Goal: Task Accomplishment & Management: Manage account settings

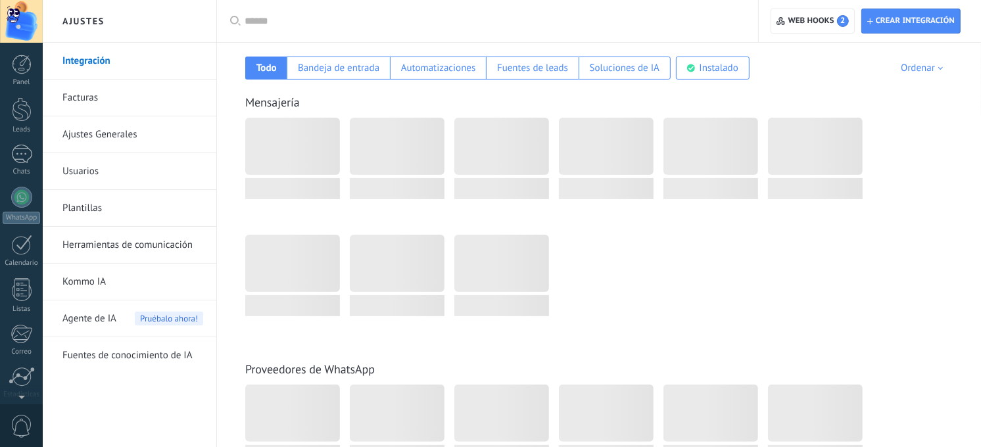
scroll to position [100, 0]
click at [34, 116] on div "WhatsApp" at bounding box center [21, 118] width 37 height 12
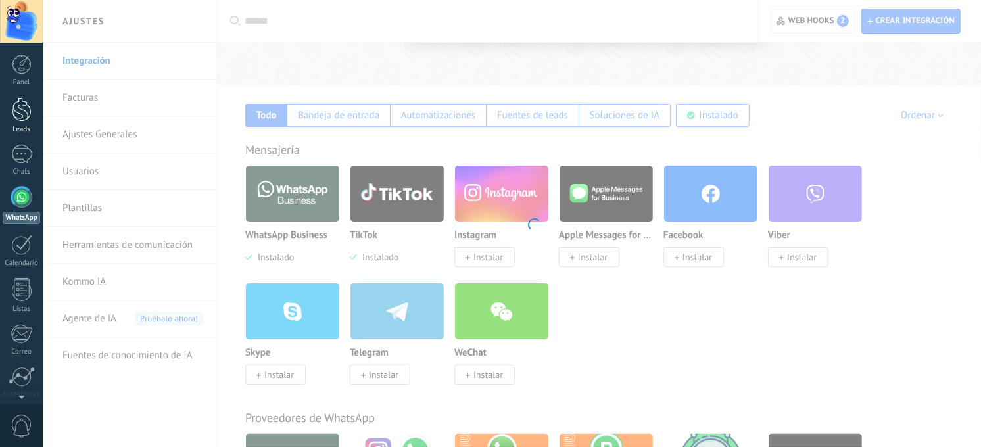
scroll to position [146, 0]
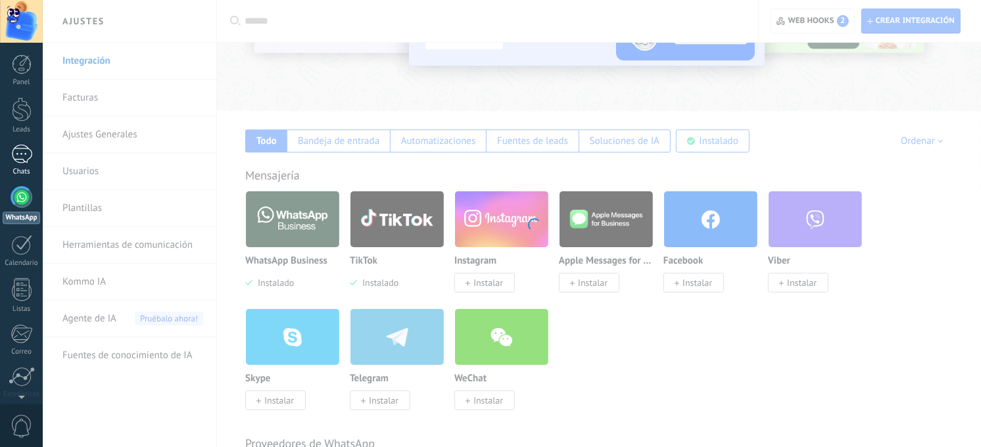
click at [22, 148] on div at bounding box center [21, 154] width 21 height 19
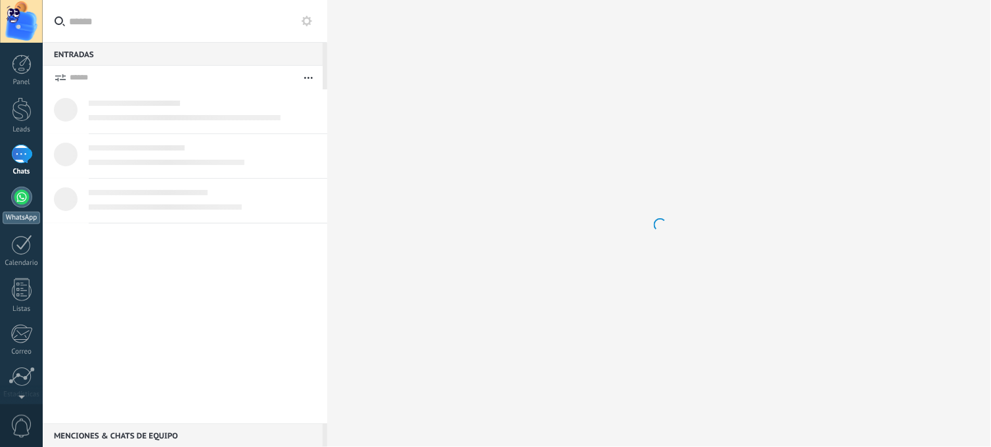
click at [17, 207] on div at bounding box center [21, 197] width 21 height 21
click at [18, 194] on div at bounding box center [21, 197] width 21 height 21
click at [29, 166] on link "2 Chats" at bounding box center [21, 161] width 43 height 32
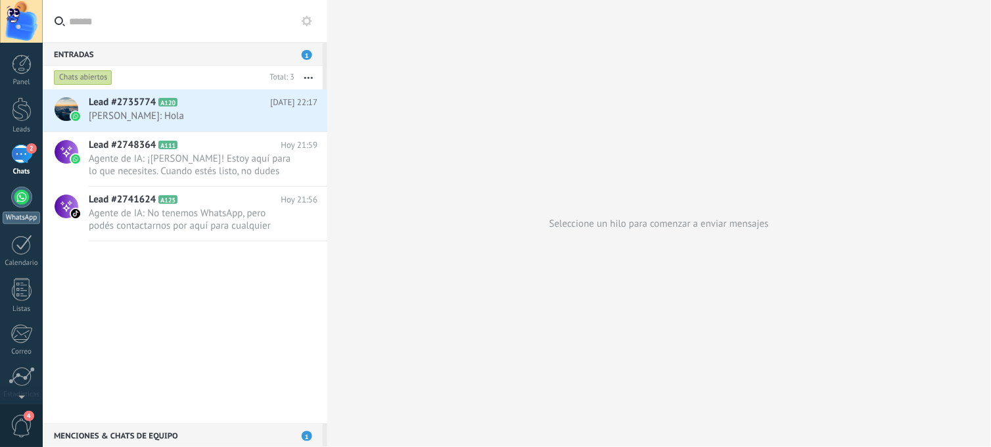
click at [32, 191] on link "WhatsApp" at bounding box center [21, 205] width 43 height 37
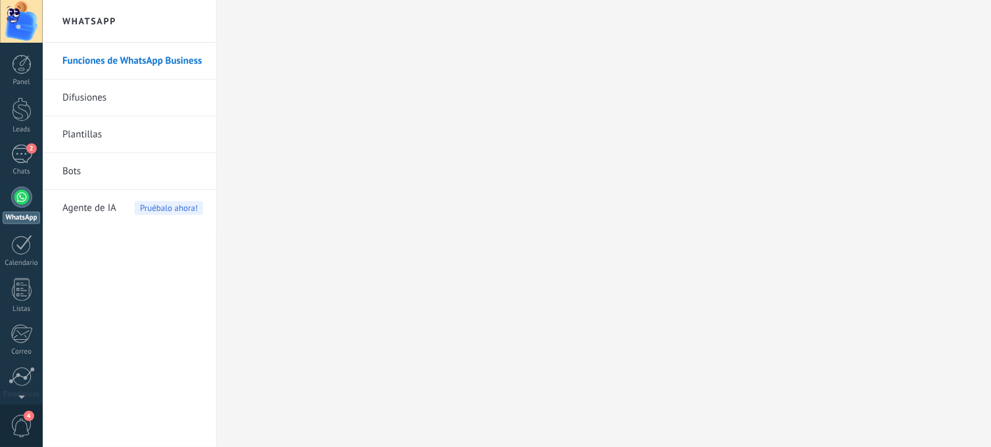
click at [100, 211] on span "Agente de IA" at bounding box center [89, 208] width 54 height 37
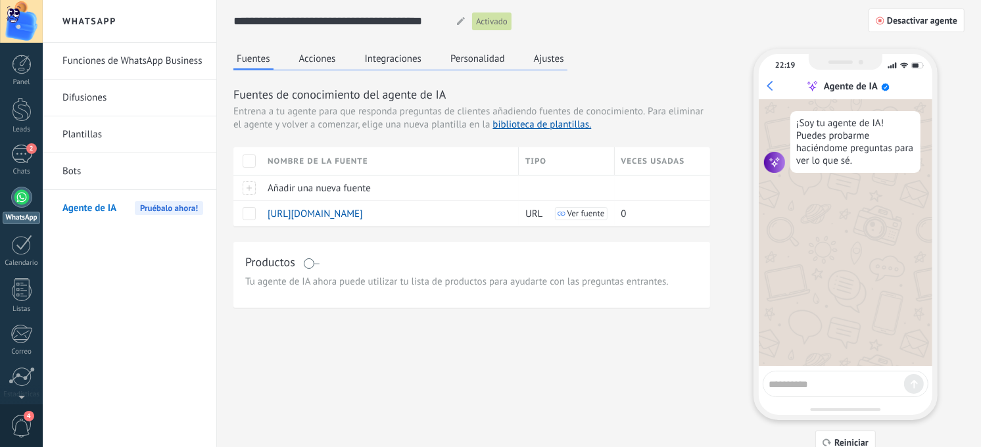
click at [329, 54] on button "Acciones" at bounding box center [317, 59] width 43 height 20
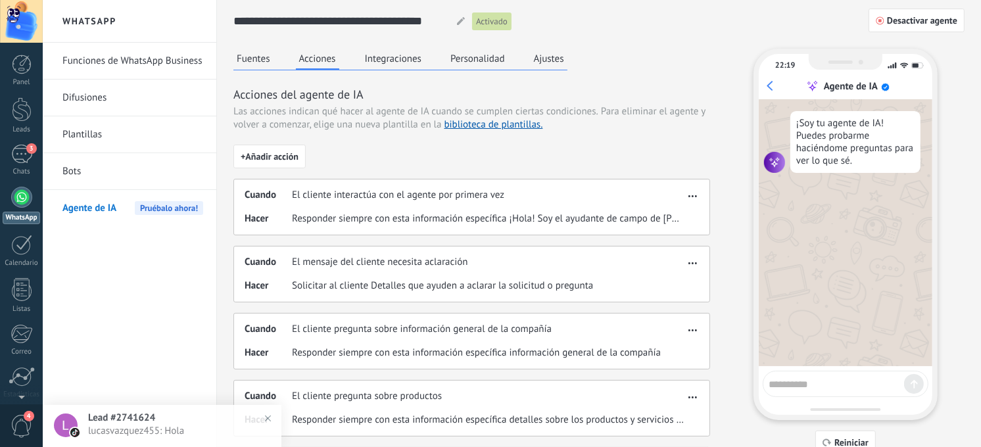
click at [393, 59] on button "Integraciones" at bounding box center [393, 59] width 64 height 20
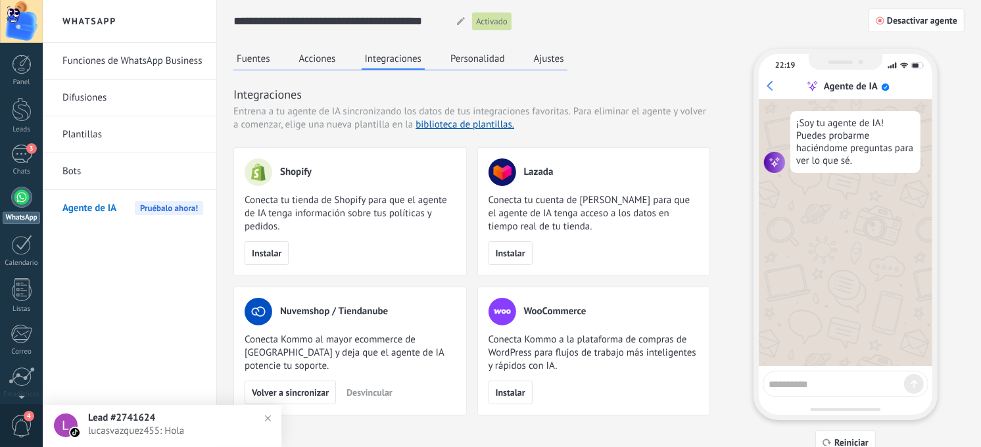
click at [465, 57] on button "Personalidad" at bounding box center [477, 59] width 61 height 20
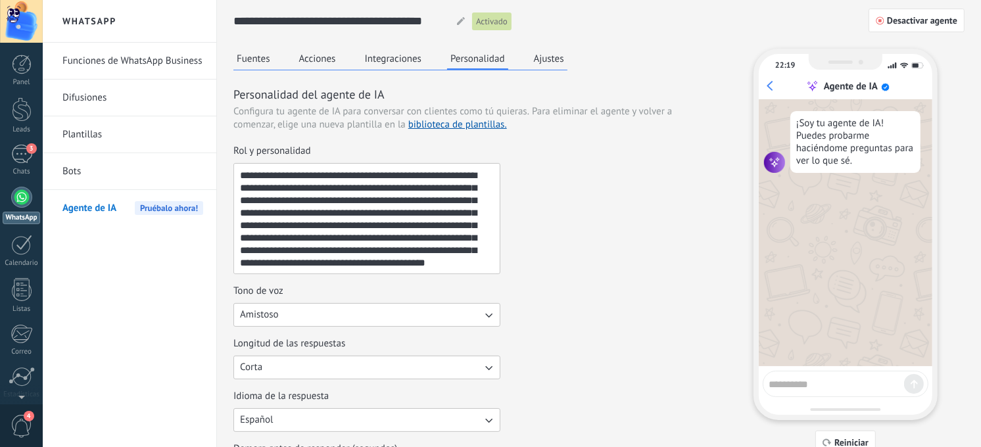
click at [549, 53] on button "Ajustes" at bounding box center [548, 59] width 37 height 20
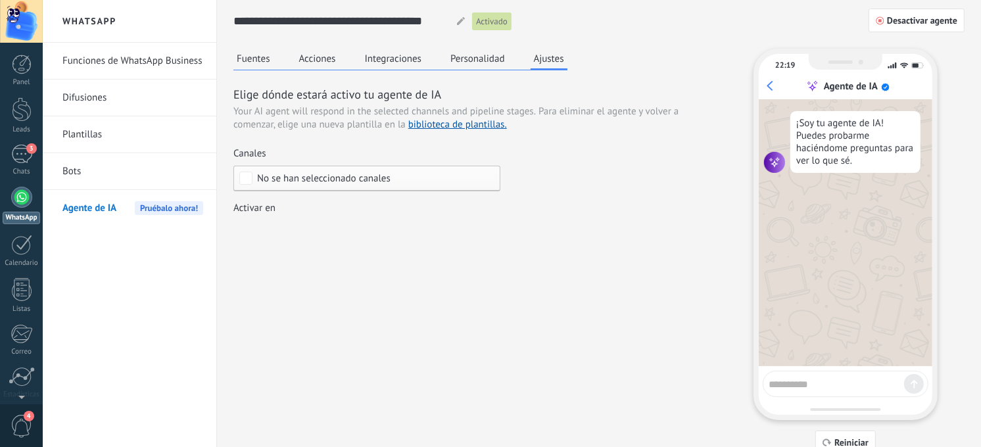
click at [384, 172] on div "No se han seleccionado canales" at bounding box center [366, 179] width 267 height 26
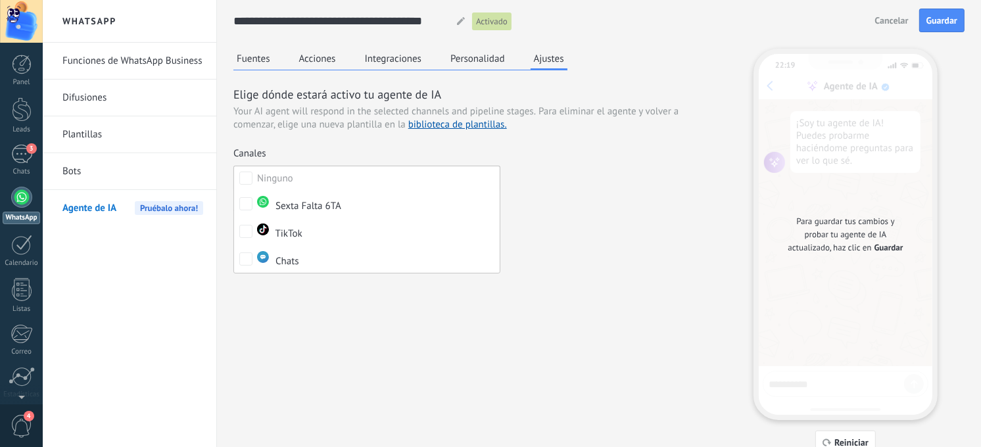
click at [384, 172] on label "Ninguno" at bounding box center [367, 178] width 266 height 24
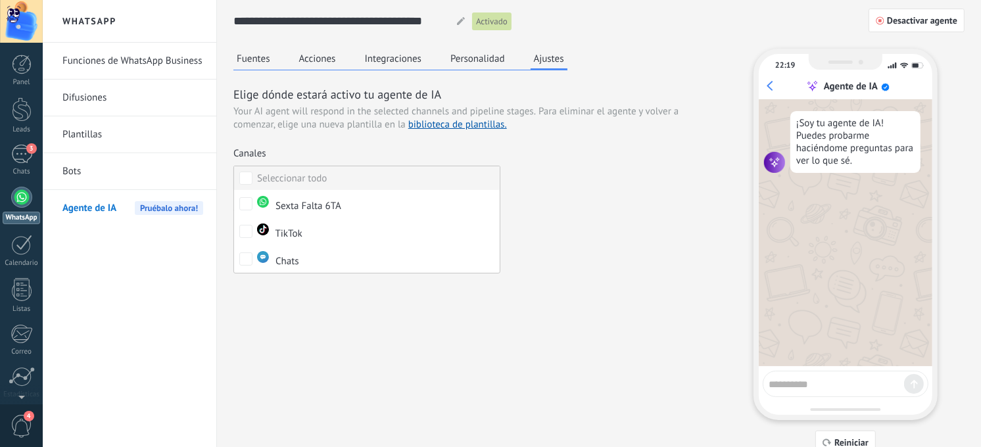
click at [384, 173] on label "Seleccionar todo" at bounding box center [367, 178] width 266 height 24
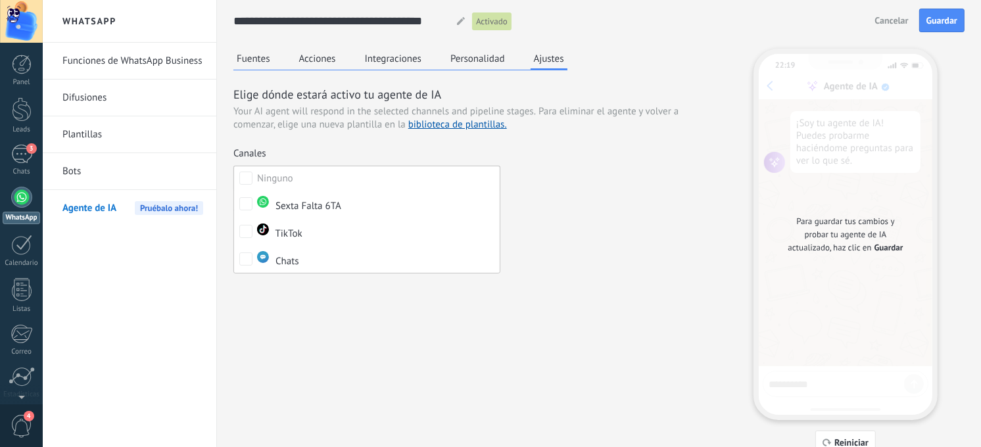
click at [565, 163] on div "Elige dónde estará activo tu agente de IA Your AI agent will respond in the sel…" at bounding box center [471, 164] width 476 height 156
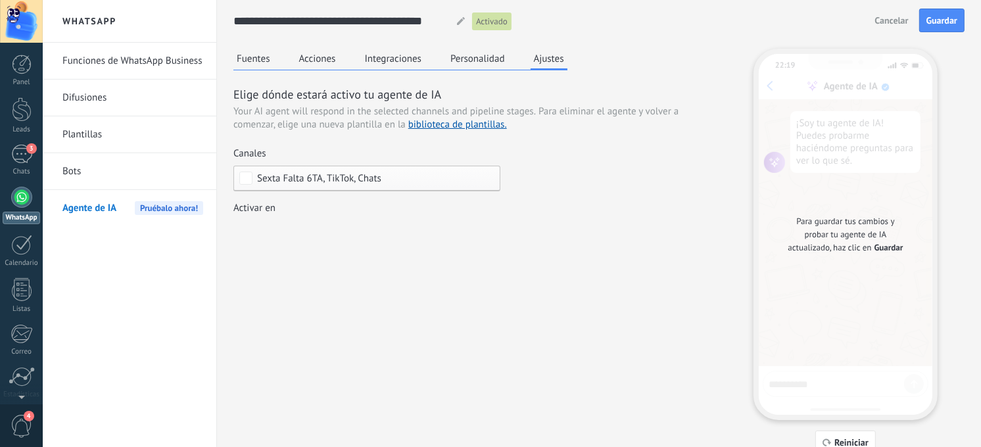
click at [0, 0] on div "Leads Entrantes Nueva consulta Cualificado Cotización enviada Pedido creado Ped…" at bounding box center [0, 0] width 0 height 0
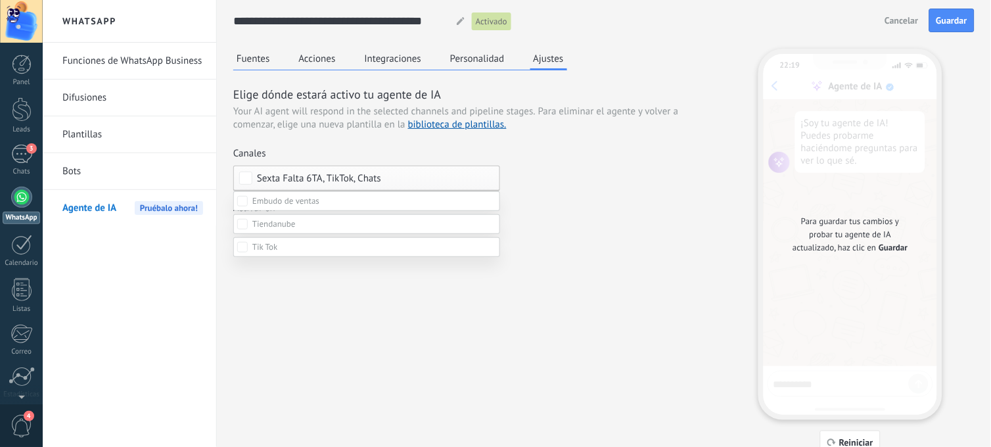
scroll to position [73, 0]
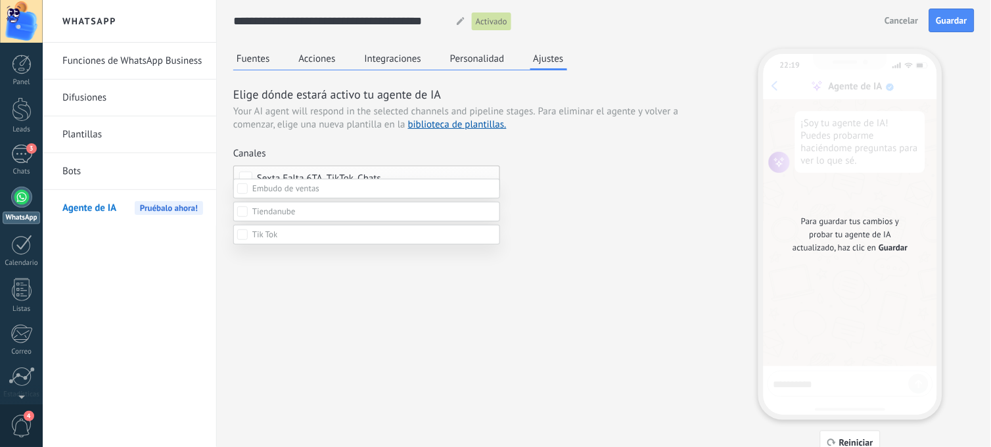
click at [956, 18] on div at bounding box center [517, 182] width 948 height 447
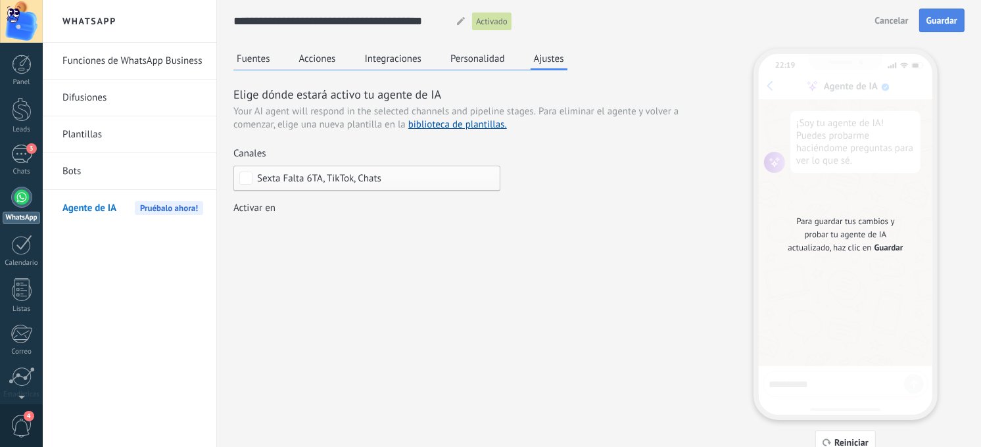
click at [954, 18] on span "Guardar" at bounding box center [941, 20] width 31 height 9
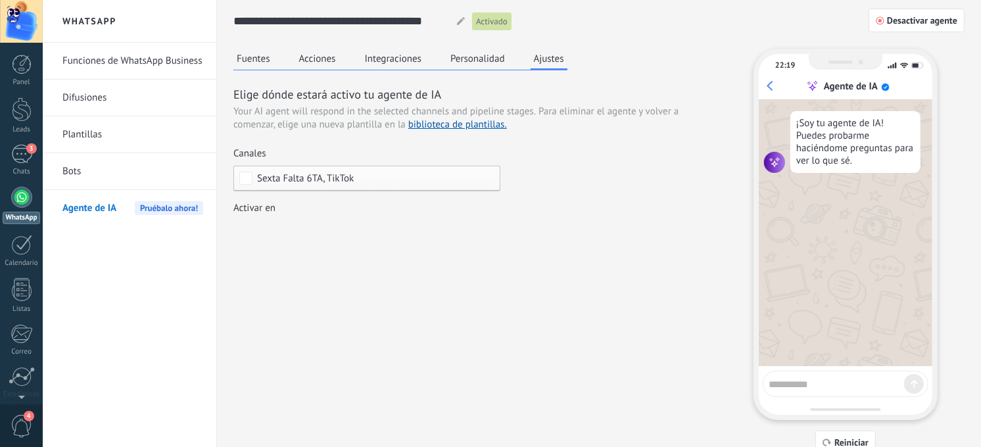
click at [469, 59] on button "Personalidad" at bounding box center [477, 59] width 61 height 20
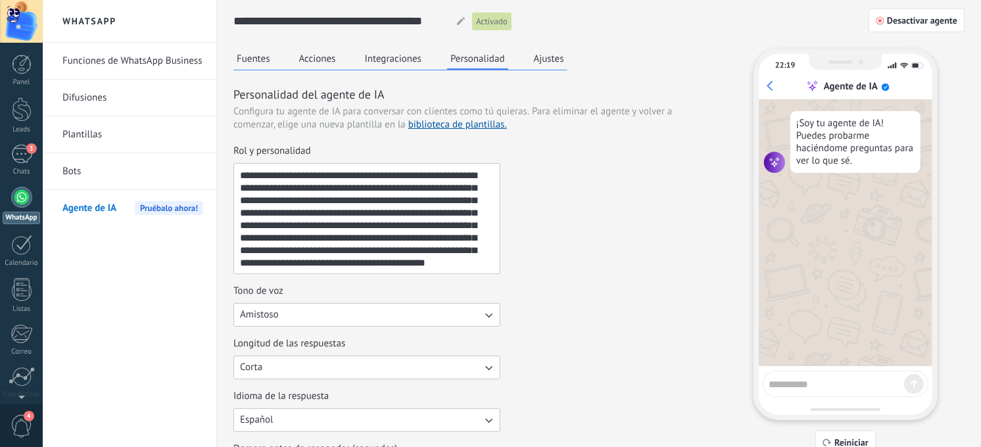
click at [409, 54] on button "Integraciones" at bounding box center [393, 59] width 64 height 20
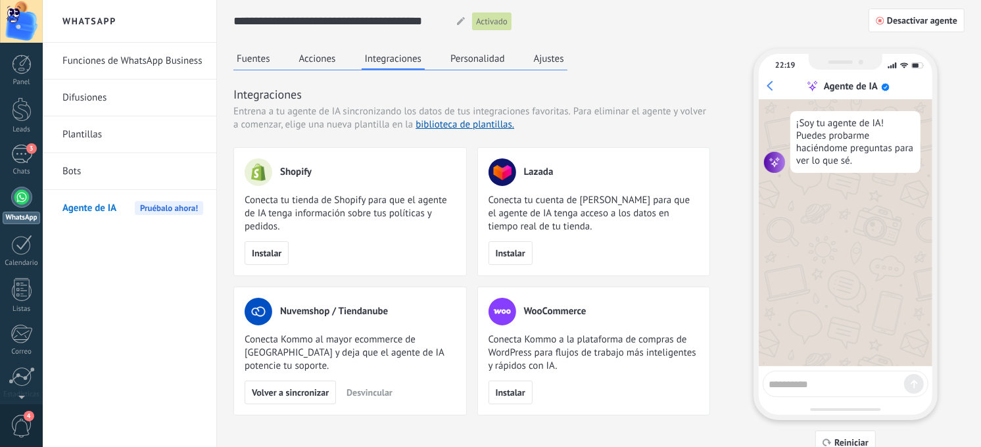
click at [317, 55] on button "Acciones" at bounding box center [317, 59] width 43 height 20
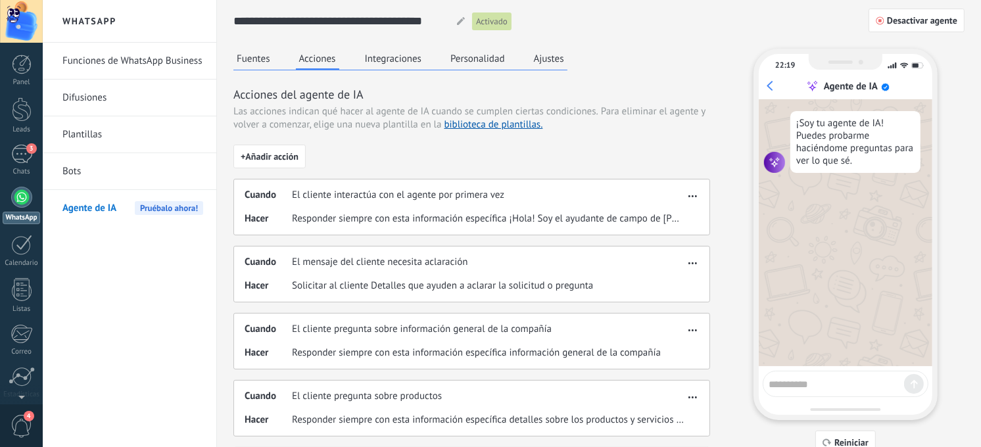
click at [379, 55] on button "Integraciones" at bounding box center [393, 59] width 64 height 20
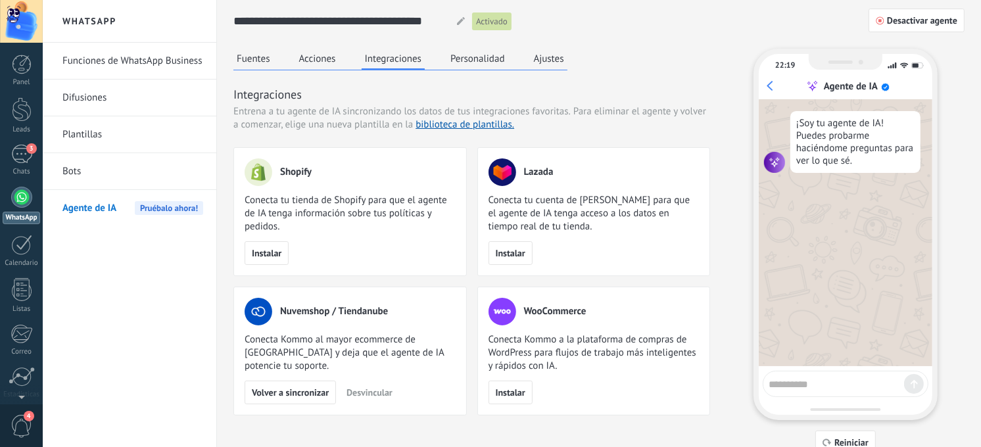
click at [239, 59] on button "Fuentes" at bounding box center [253, 59] width 40 height 20
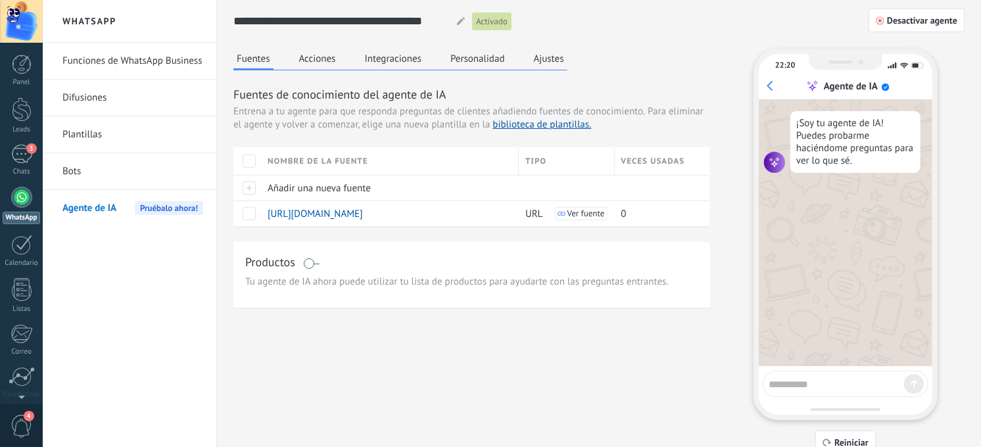
click at [143, 170] on link "Bots" at bounding box center [132, 171] width 141 height 37
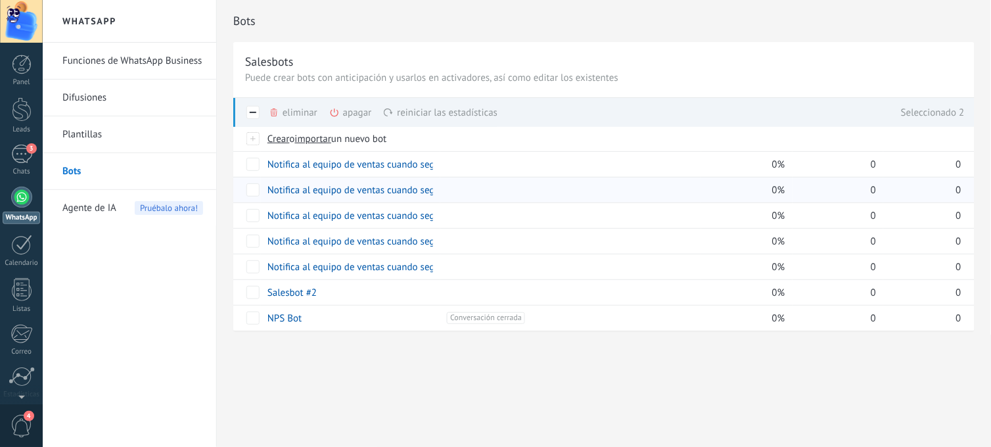
click at [253, 177] on div at bounding box center [247, 190] width 28 height 26
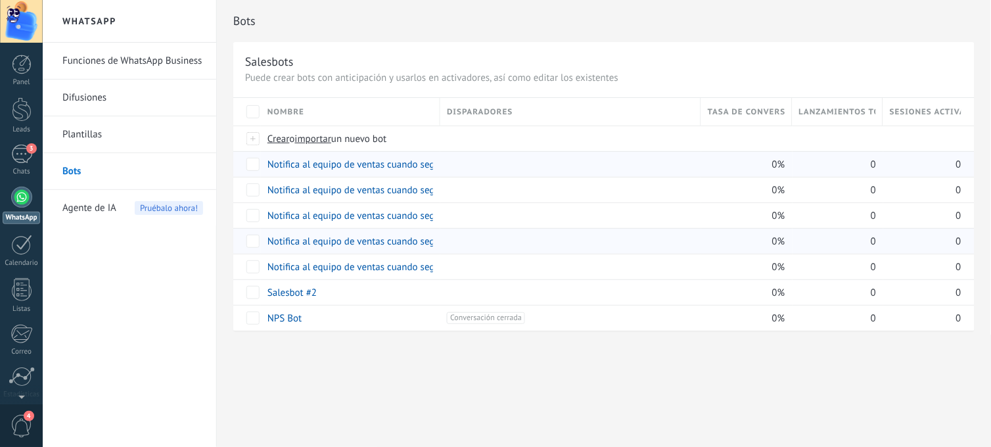
click at [261, 252] on div "Nombre Disparadores Tasa de conversión Lanzamientos totales Sesiones activas Cr…" at bounding box center [603, 214] width 741 height 233
click at [313, 320] on span at bounding box center [311, 318] width 13 height 13
click at [339, 350] on span "Cancelar" at bounding box center [353, 348] width 34 height 12
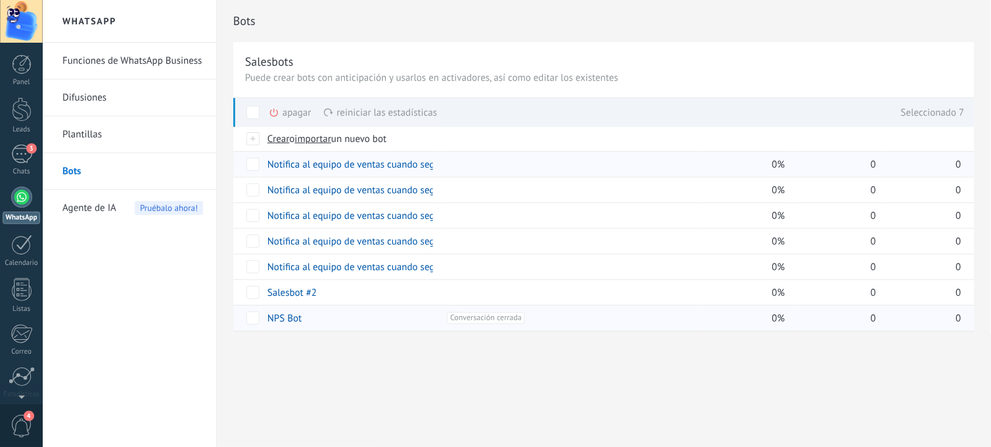
click at [299, 109] on div "apagar màs" at bounding box center [312, 112] width 87 height 29
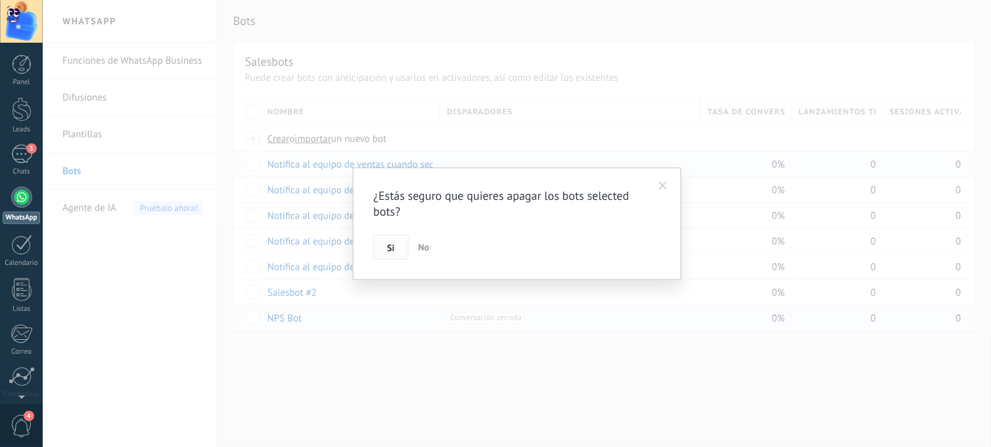
click at [404, 244] on button "Si" at bounding box center [390, 247] width 35 height 25
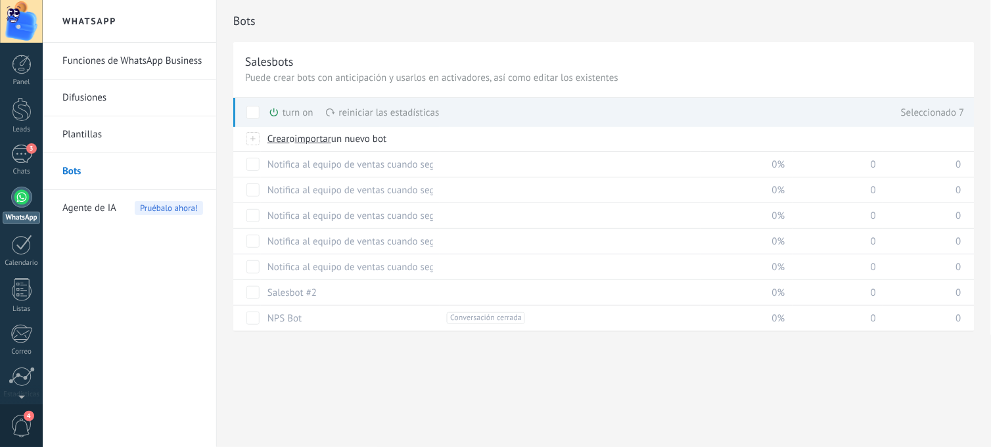
click at [277, 114] on icon at bounding box center [274, 112] width 11 height 11
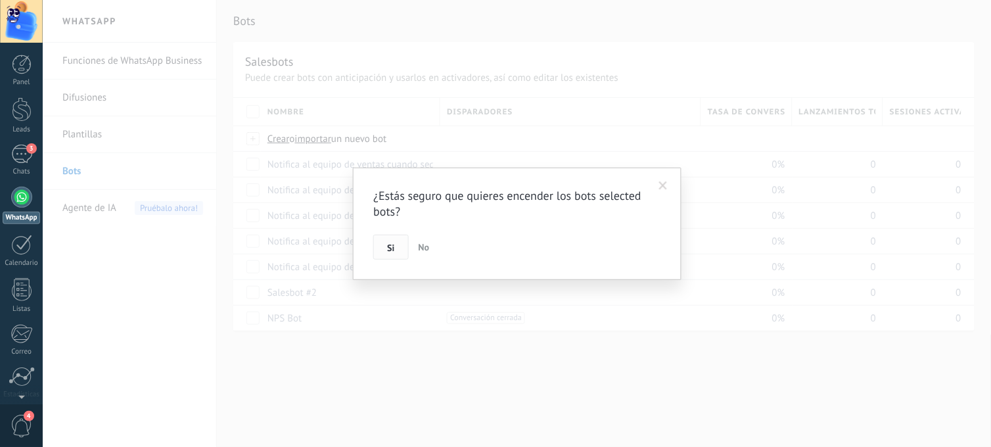
click at [386, 248] on button "Si" at bounding box center [390, 247] width 35 height 25
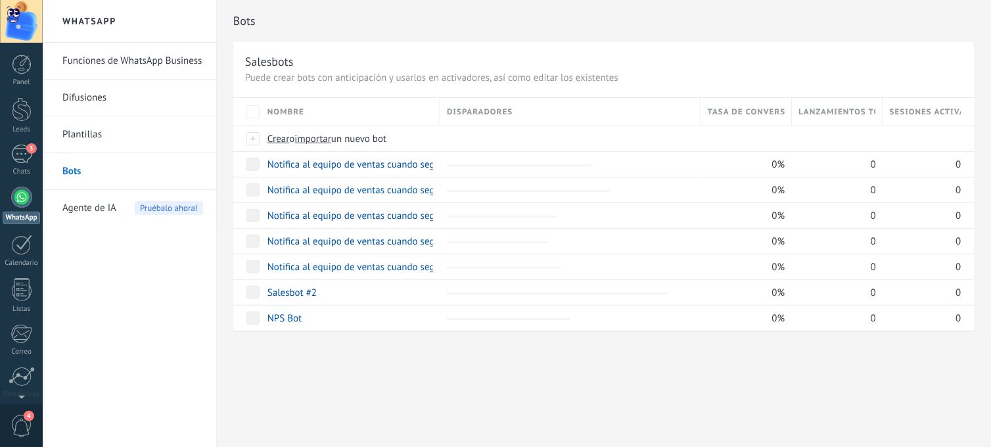
click at [375, 334] on div "Bots Salesbots Puede crear bots con anticipación y usarlos en activadores, así …" at bounding box center [604, 179] width 774 height 359
click at [147, 145] on link "Plantillas" at bounding box center [132, 134] width 141 height 37
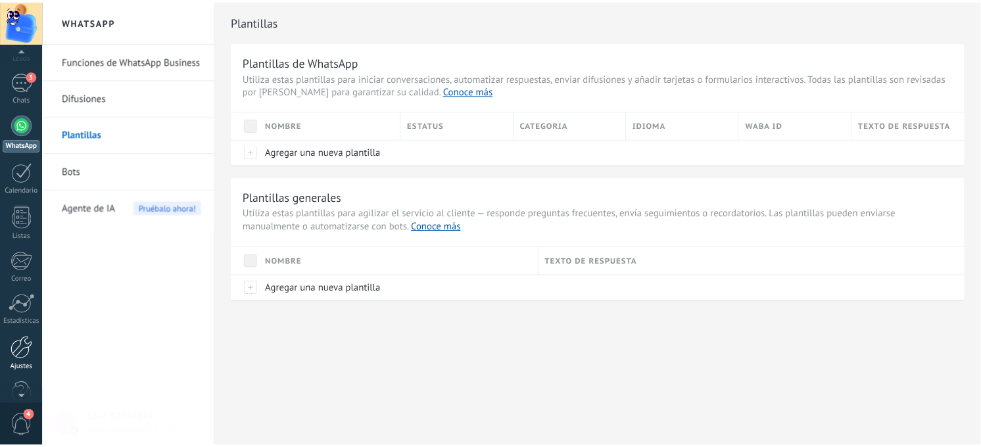
scroll to position [100, 0]
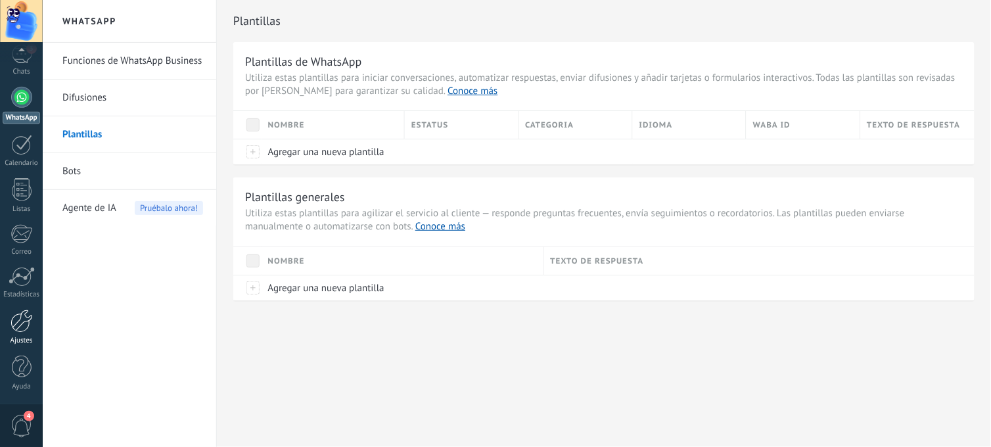
click at [28, 333] on link "Ajustes" at bounding box center [21, 327] width 43 height 35
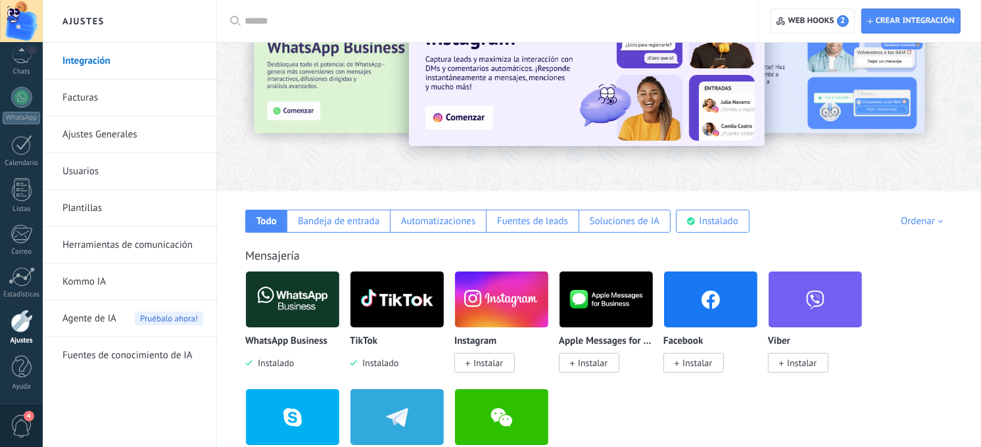
scroll to position [73, 0]
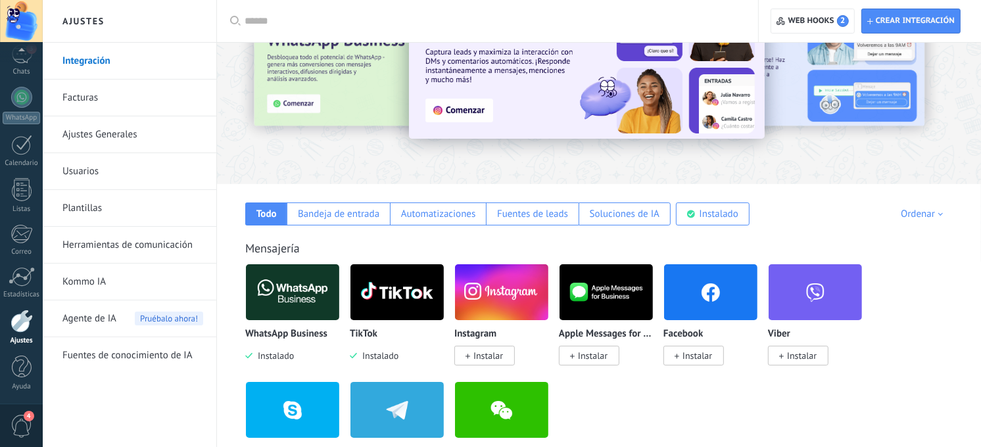
click at [402, 286] on img at bounding box center [396, 292] width 93 height 64
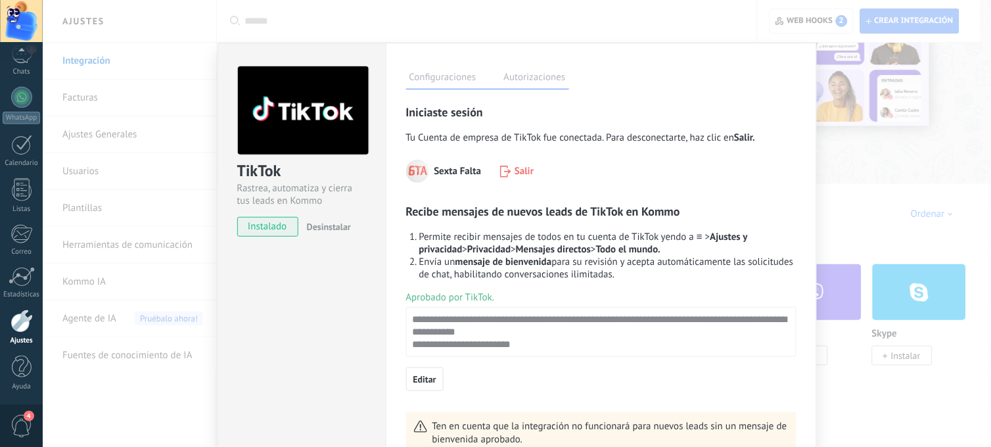
click at [855, 94] on div "TikTok Rastrea, automatiza y cierra tus leads en Kommo instalado Desinstalar Co…" at bounding box center [517, 223] width 948 height 447
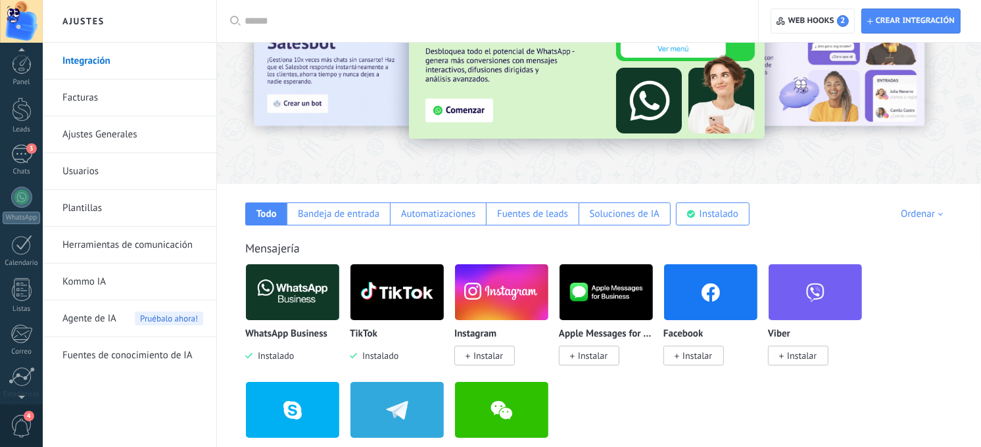
scroll to position [100, 0]
click at [96, 323] on span "Agente de IA" at bounding box center [89, 318] width 54 height 37
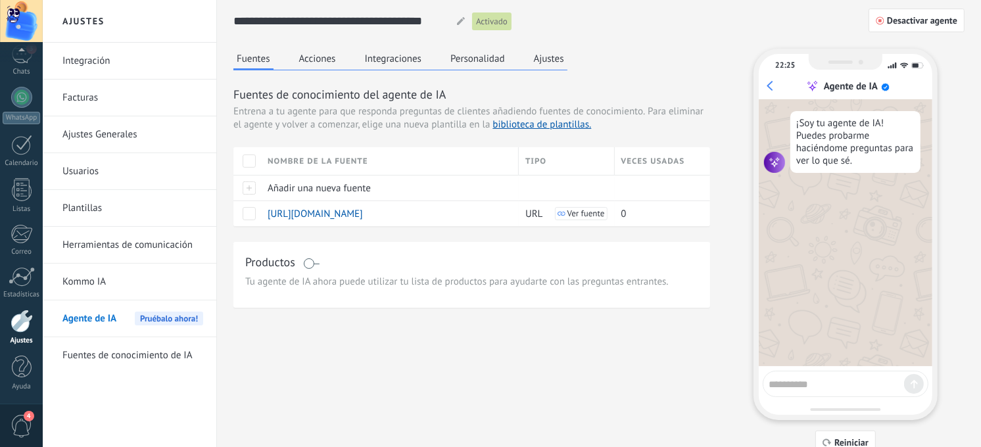
click at [319, 68] on button "Acciones" at bounding box center [317, 59] width 43 height 20
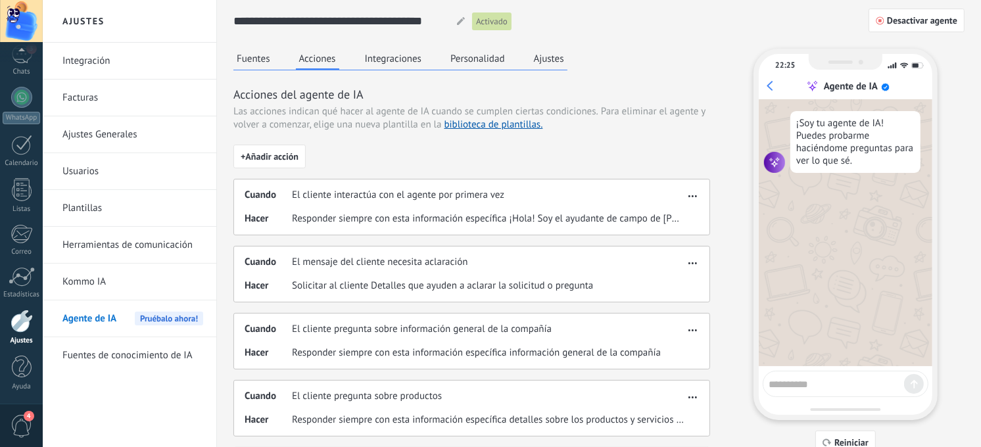
click at [375, 68] on button "Integraciones" at bounding box center [393, 59] width 64 height 20
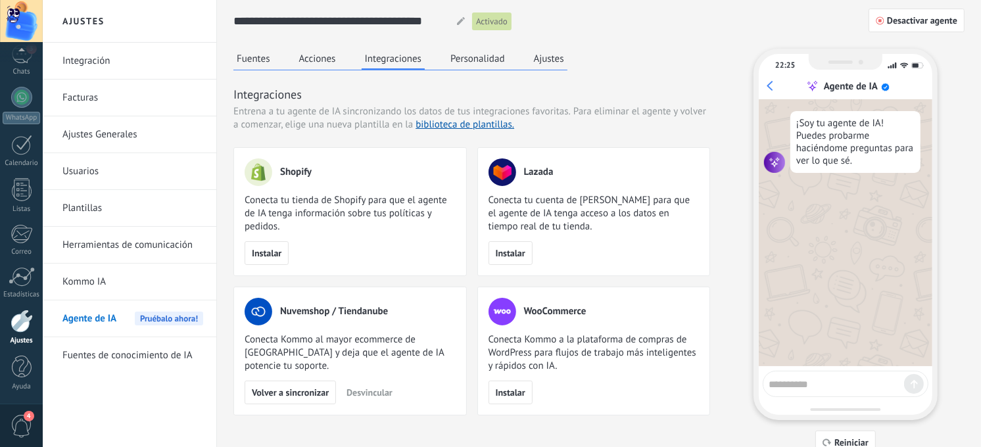
click at [484, 69] on div "Fuentes Acciones Integraciones Personalidad Ajustes" at bounding box center [400, 60] width 334 height 22
click at [484, 64] on button "Personalidad" at bounding box center [477, 59] width 61 height 20
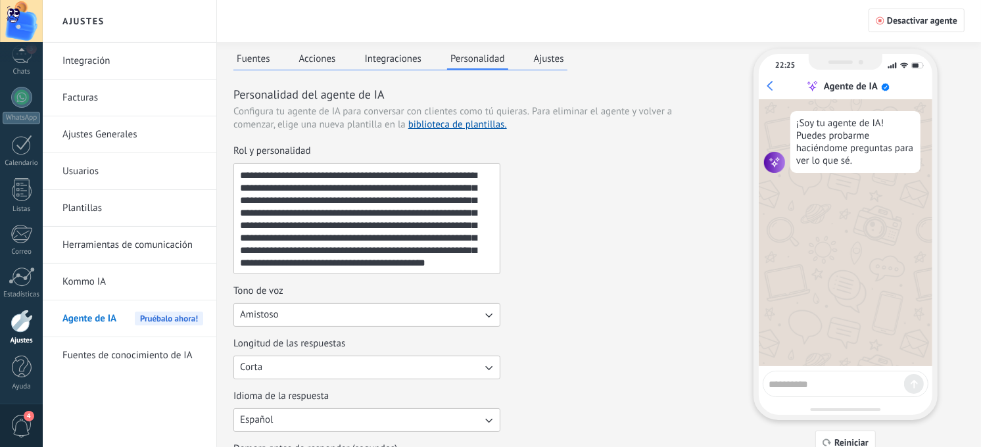
drag, startPoint x: 777, startPoint y: 315, endPoint x: 741, endPoint y: 202, distance: 118.7
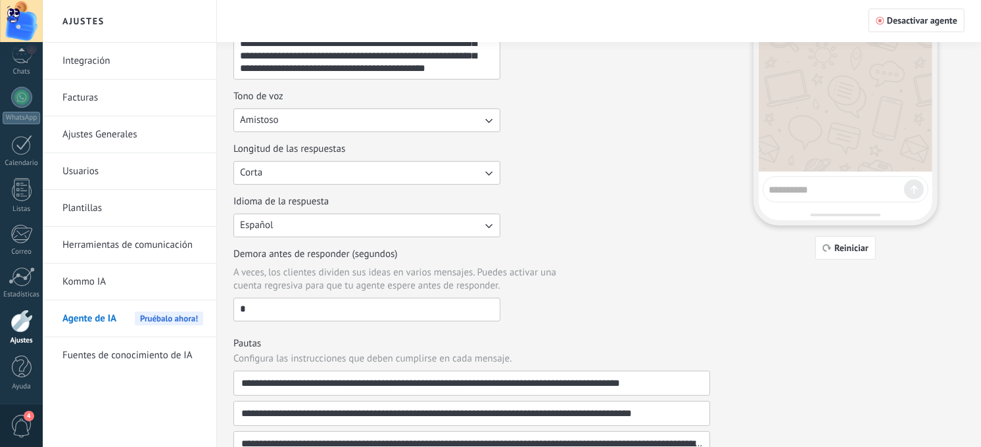
scroll to position [219, 0]
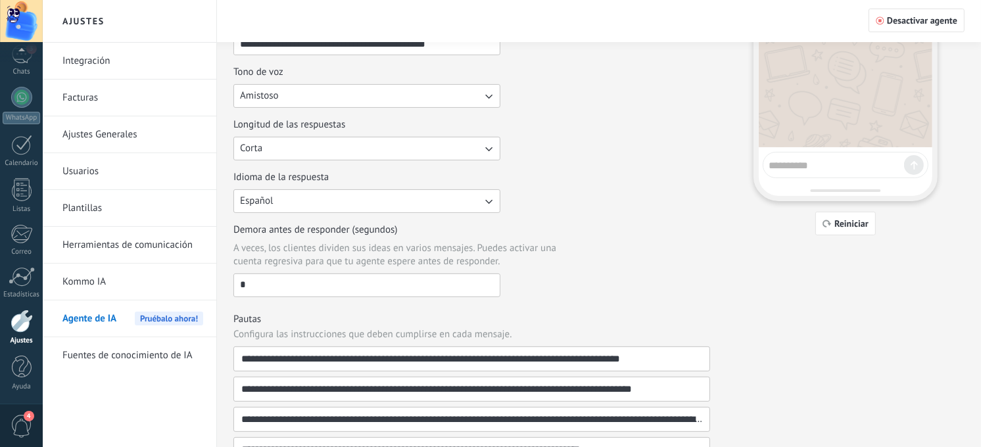
click at [340, 287] on input "*" at bounding box center [367, 284] width 266 height 21
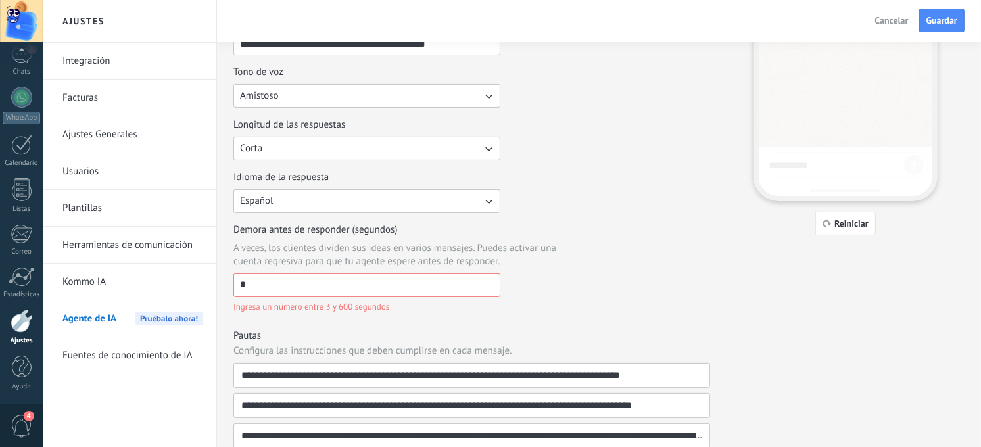
type input "*"
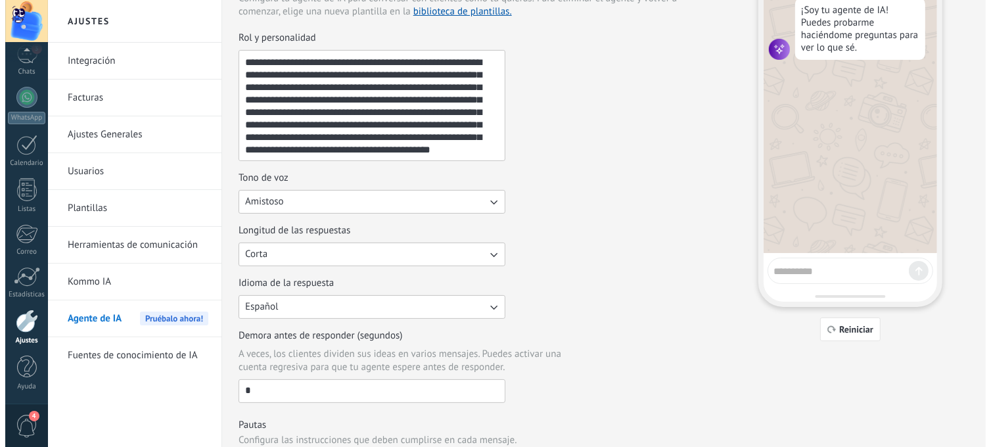
scroll to position [0, 0]
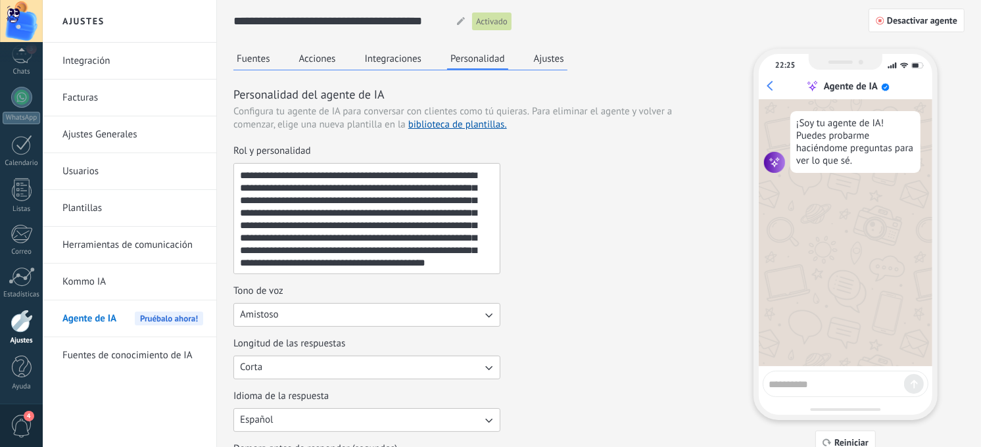
click at [526, 56] on div "Fuentes Acciones Integraciones Personalidad Ajustes" at bounding box center [400, 60] width 334 height 22
click at [536, 57] on button "Ajustes" at bounding box center [548, 59] width 37 height 20
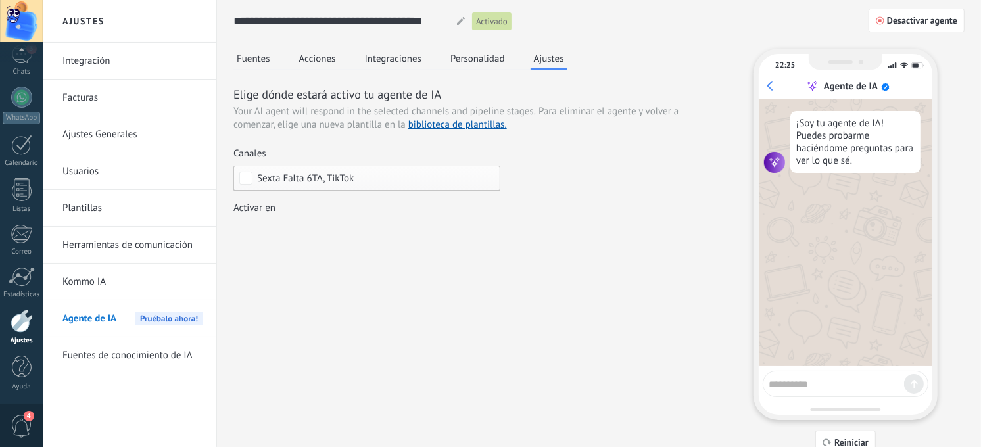
click at [430, 172] on div "Sexta Falta 6TA, TikTok" at bounding box center [366, 179] width 267 height 26
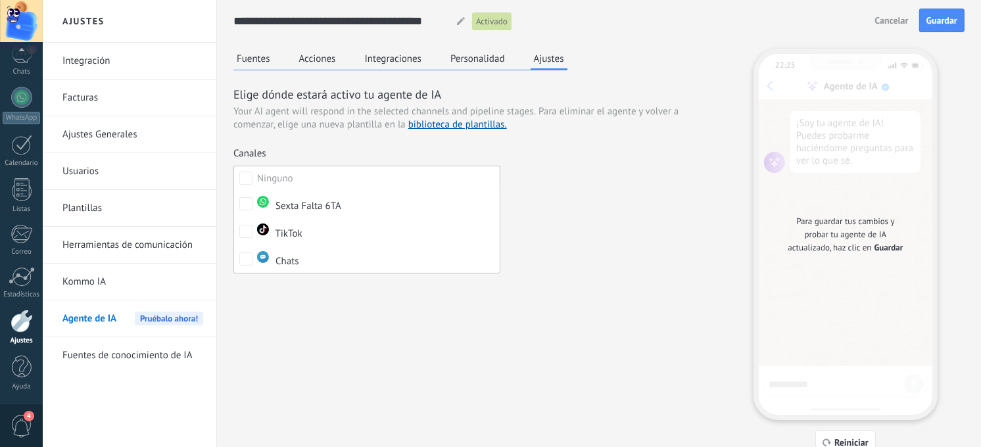
click at [350, 139] on div "Elige dónde estará activo tu agente de IA Your AI agent will respond in the sel…" at bounding box center [471, 164] width 476 height 156
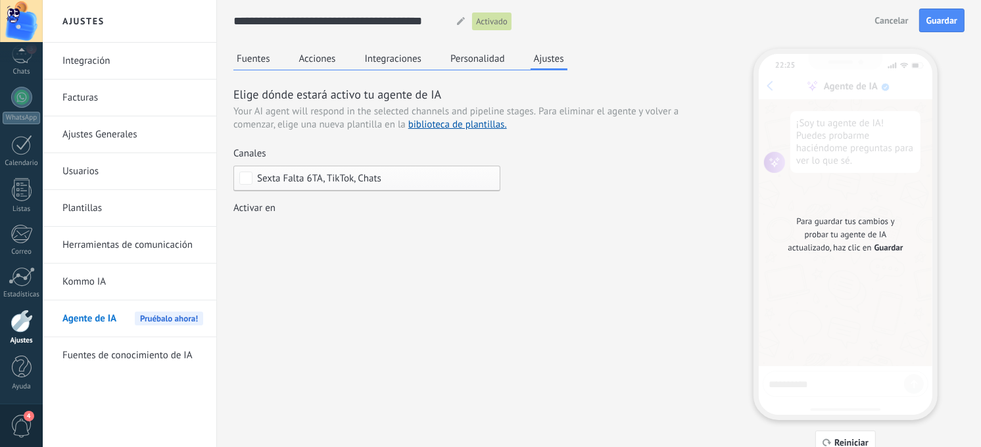
click at [0, 0] on div "Leads Entrantes Nueva consulta Cualificado Cotización enviada Pedido creado Ped…" at bounding box center [0, 0] width 0 height 0
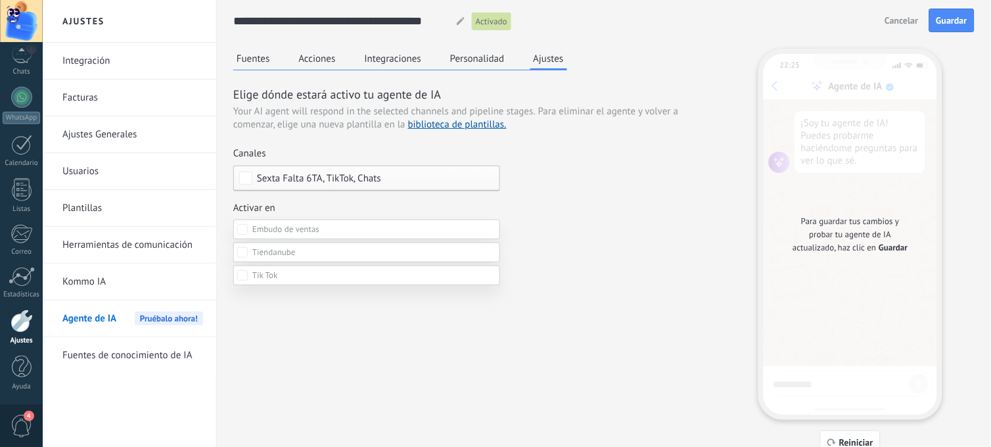
click at [588, 200] on div at bounding box center [517, 223] width 948 height 447
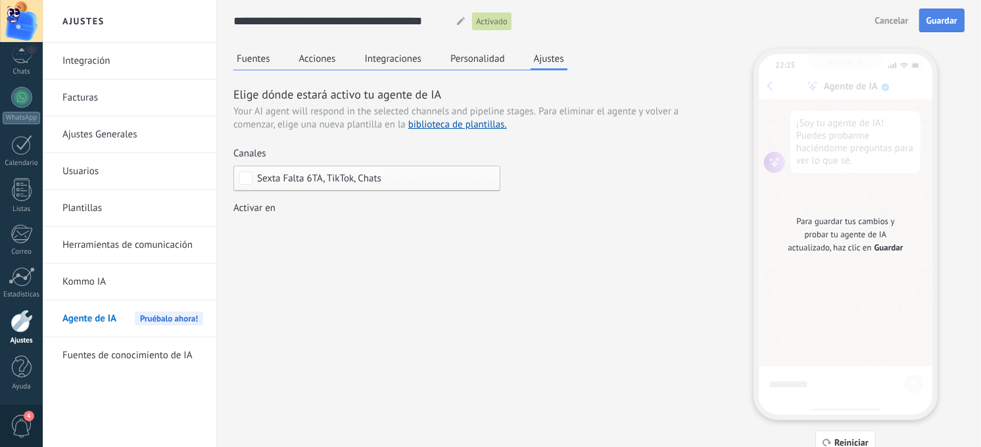
click at [942, 13] on button "Guardar" at bounding box center [941, 21] width 45 height 24
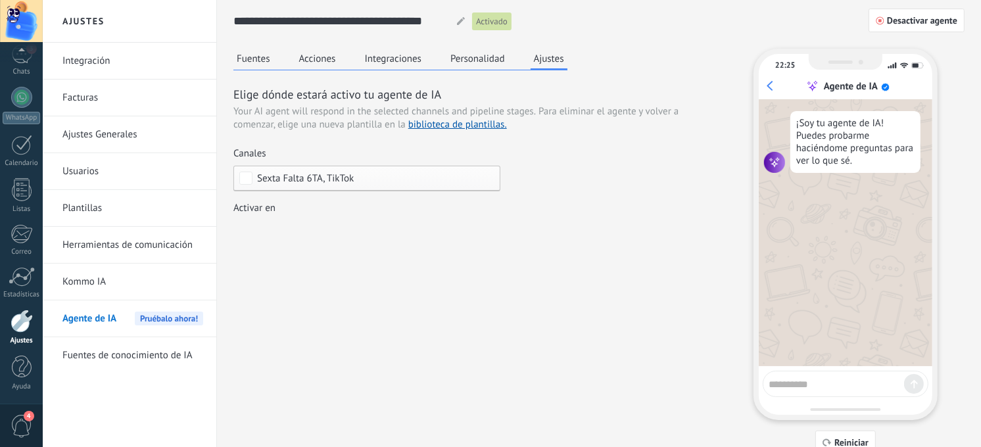
click at [343, 185] on div "Sexta Falta 6TA, TikTok" at bounding box center [366, 179] width 267 height 26
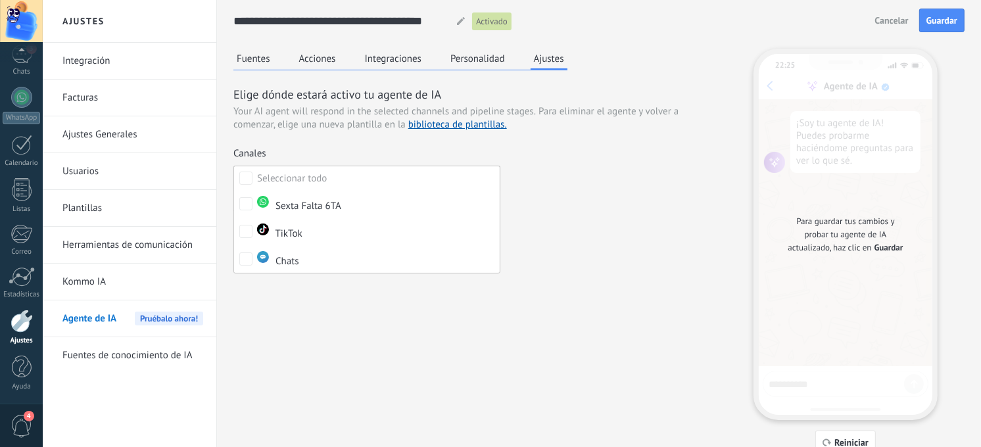
click at [651, 215] on div "Elige dónde estará activo tu agente de IA Your AI agent will respond in the sel…" at bounding box center [471, 164] width 476 height 156
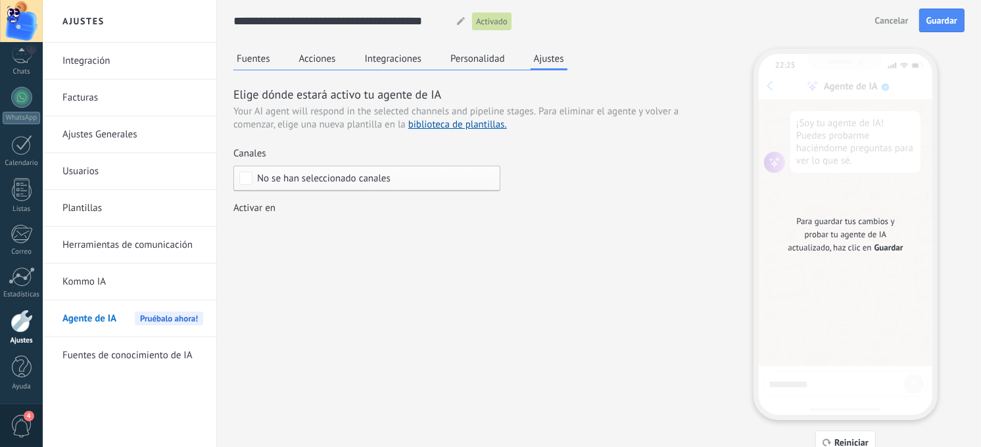
click at [412, 178] on span "No se han seleccionado canales" at bounding box center [370, 179] width 226 height 10
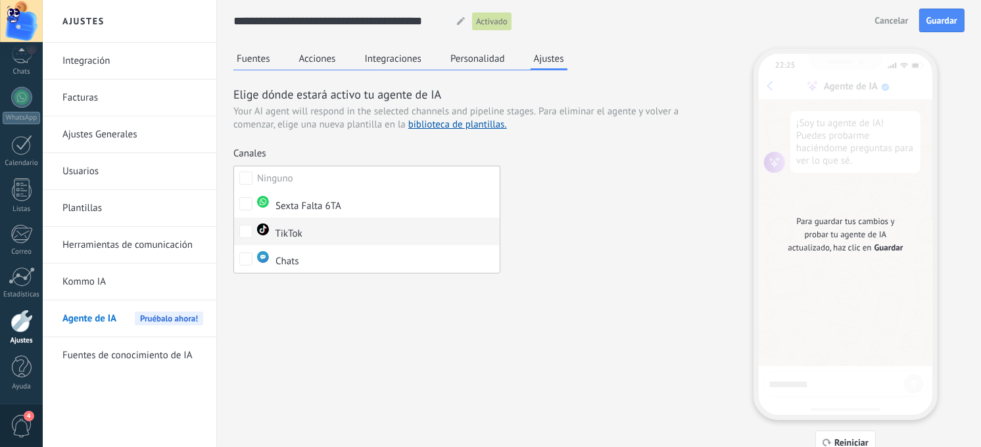
click at [304, 225] on label "TikTok" at bounding box center [367, 232] width 266 height 28
click at [304, 233] on label "TikTok" at bounding box center [367, 232] width 266 height 28
click at [705, 181] on div "Elige dónde estará activo tu agente de IA Your AI agent will respond in the sel…" at bounding box center [471, 164] width 476 height 156
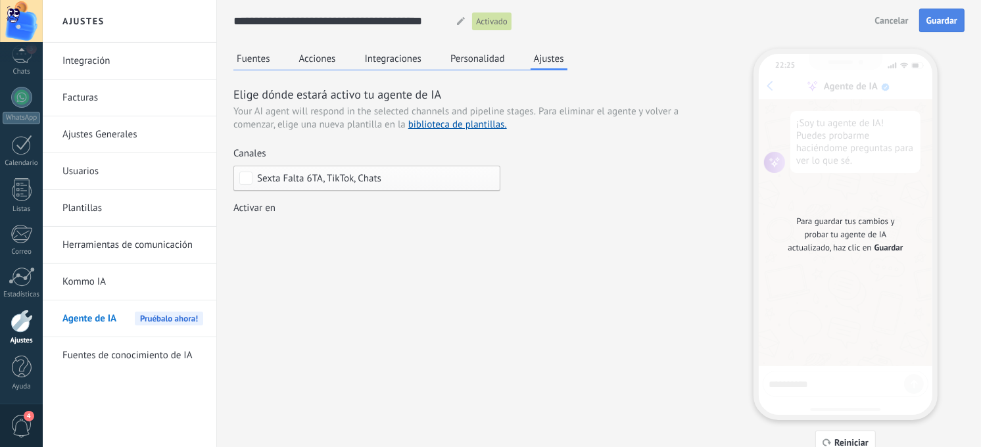
click at [957, 16] on button "Guardar" at bounding box center [941, 21] width 45 height 24
